Goal: Task Accomplishment & Management: Use online tool/utility

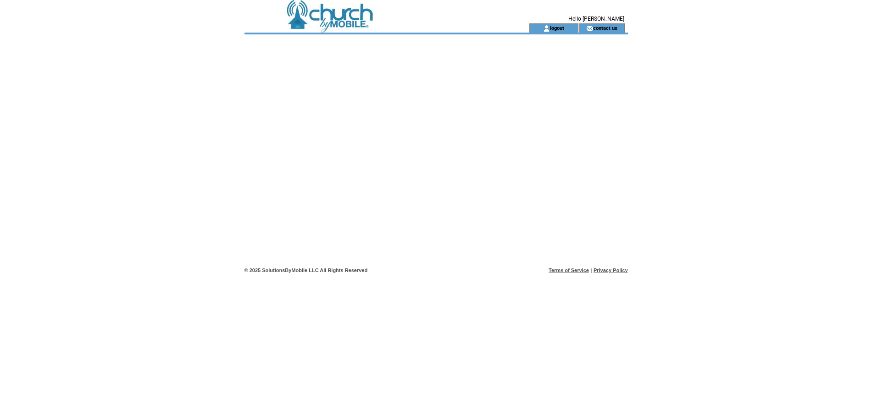
click at [556, 137] on div at bounding box center [437, 148] width 384 height 229
click at [560, 25] on td "logout" at bounding box center [553, 27] width 49 height 9
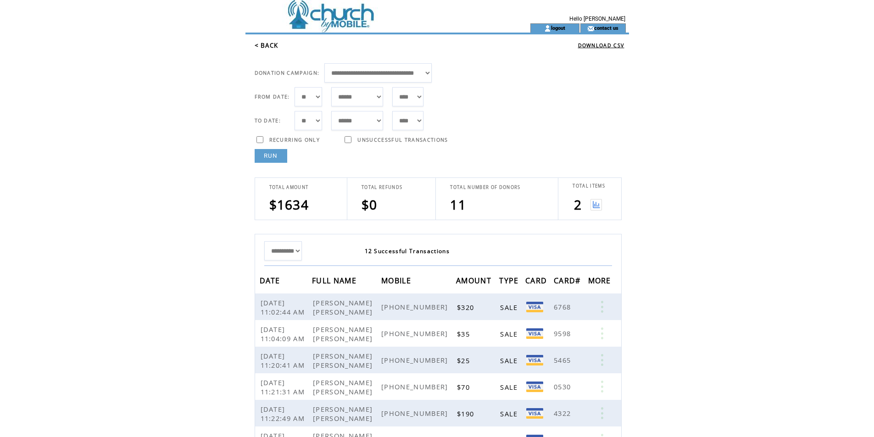
click at [272, 155] on link "RUN" at bounding box center [271, 156] width 33 height 14
